Goal: Check status: Check status

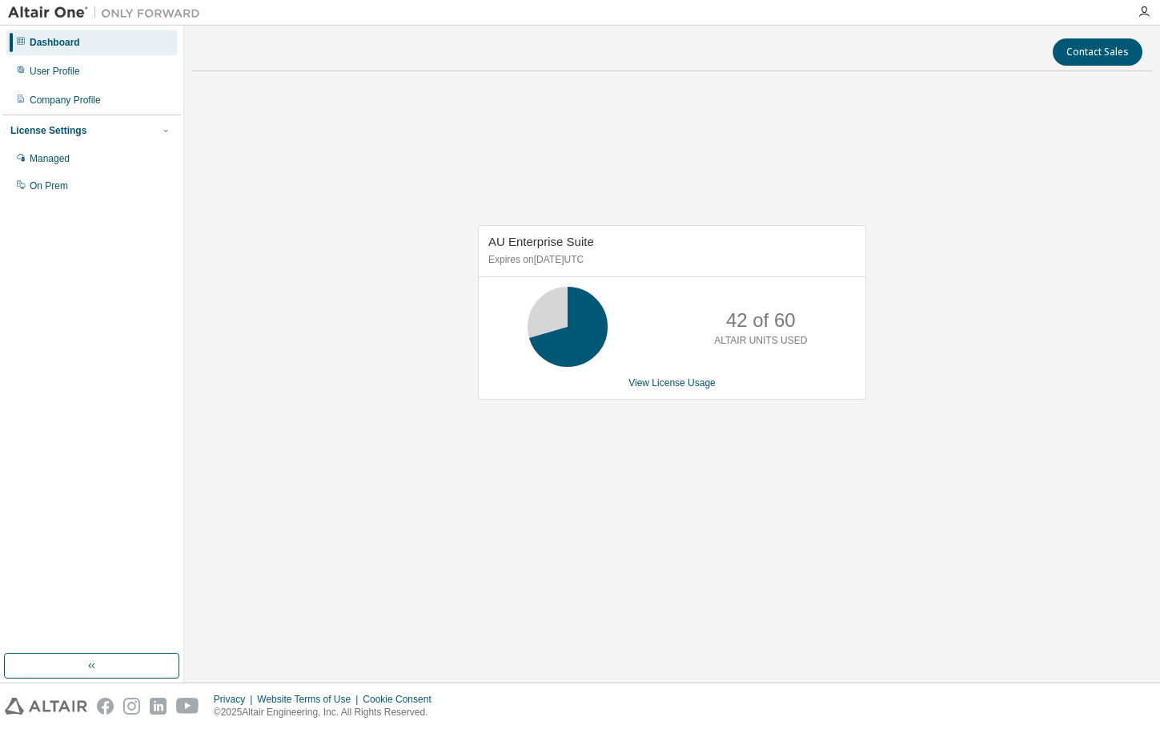
click at [564, 325] on icon at bounding box center [568, 327] width 40 height 40
click at [688, 500] on div "AU Enterprise Suite Expires on [DATE] UTC 42 of 60 ALTAIR UNITS USED View Licen…" at bounding box center [672, 321] width 960 height 474
click at [714, 512] on div "AU Enterprise Suite Expires on [DATE] UTC 42 of 60 ALTAIR UNITS USED View Licen…" at bounding box center [672, 321] width 960 height 474
click at [717, 511] on div "AU Enterprise Suite Expires on [DATE] UTC 42 of 60 ALTAIR UNITS USED View Licen…" at bounding box center [672, 321] width 960 height 474
drag, startPoint x: 732, startPoint y: 338, endPoint x: 805, endPoint y: 340, distance: 73.7
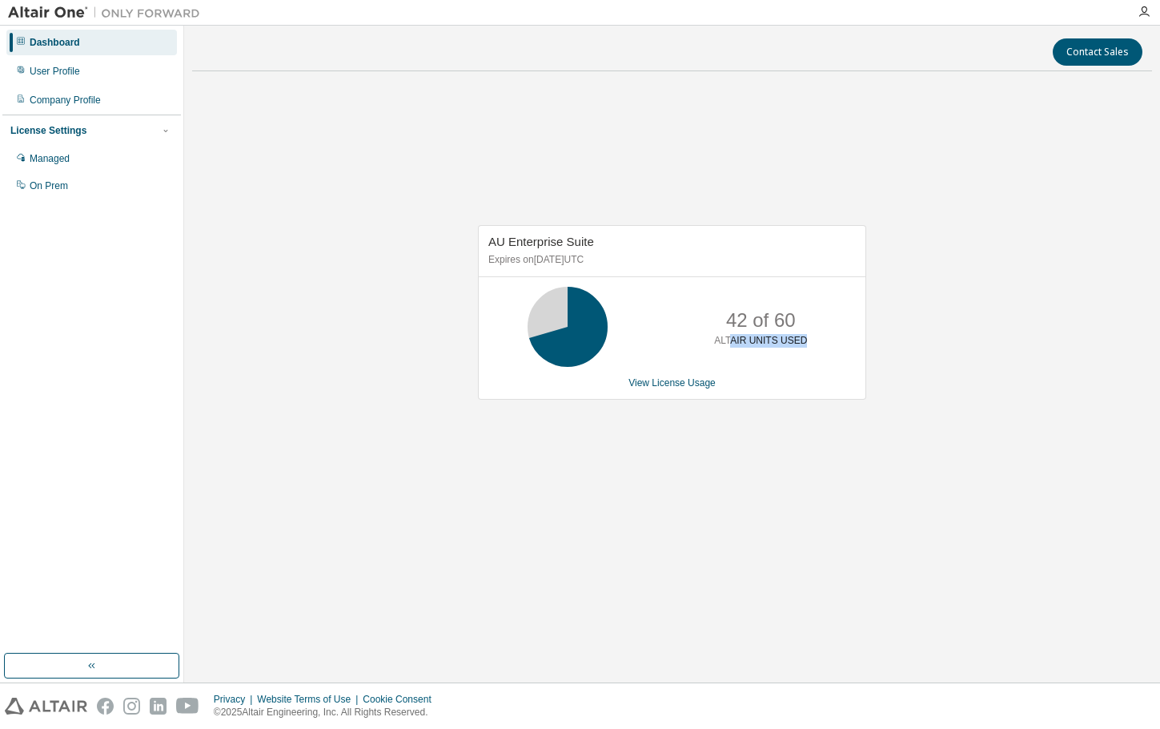
click at [805, 340] on div "42 of 60 ALTAIR UNITS USED" at bounding box center [761, 327] width 128 height 80
